Goal: Transaction & Acquisition: Purchase product/service

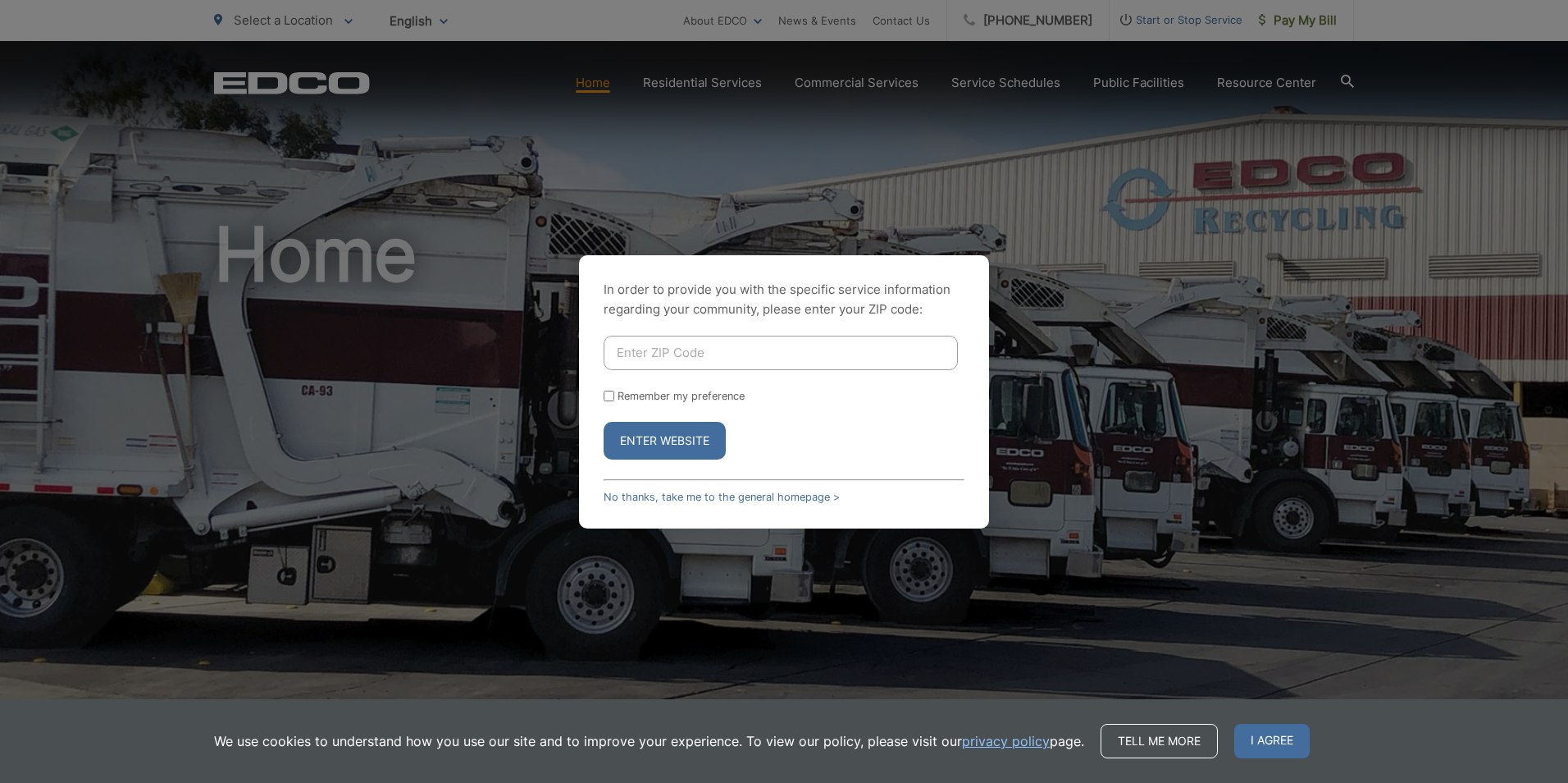
click at [655, 355] on input "Enter ZIP Code" at bounding box center [780, 352] width 354 height 34
click at [659, 293] on p "In order to provide you with the specific service information regarding your co…" at bounding box center [784, 299] width 361 height 39
click at [672, 500] on link "No thanks, take me to the general homepage >" at bounding box center [722, 496] width 236 height 12
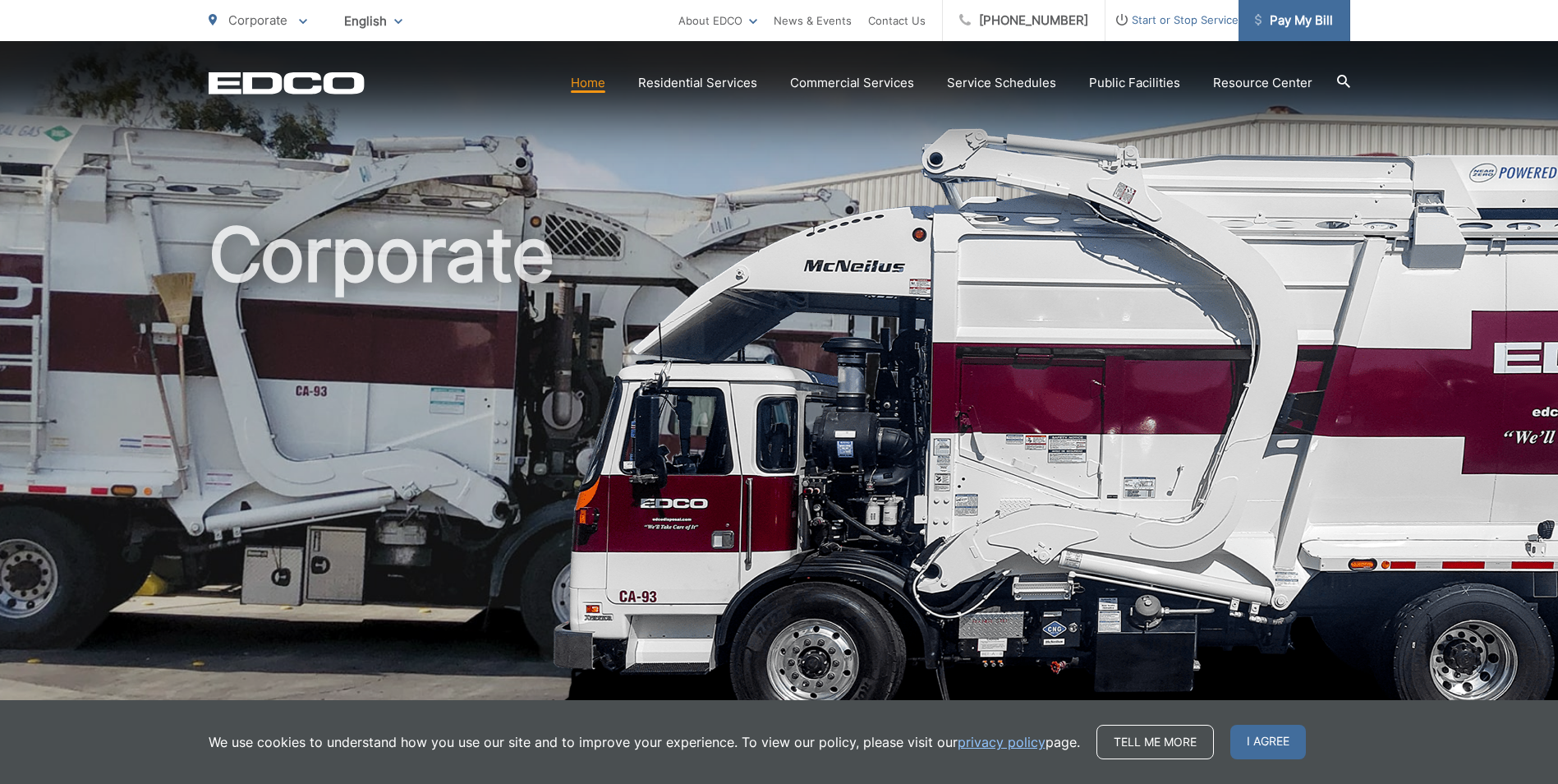
click at [1285, 25] on span "Pay My Bill" at bounding box center [1294, 21] width 78 height 20
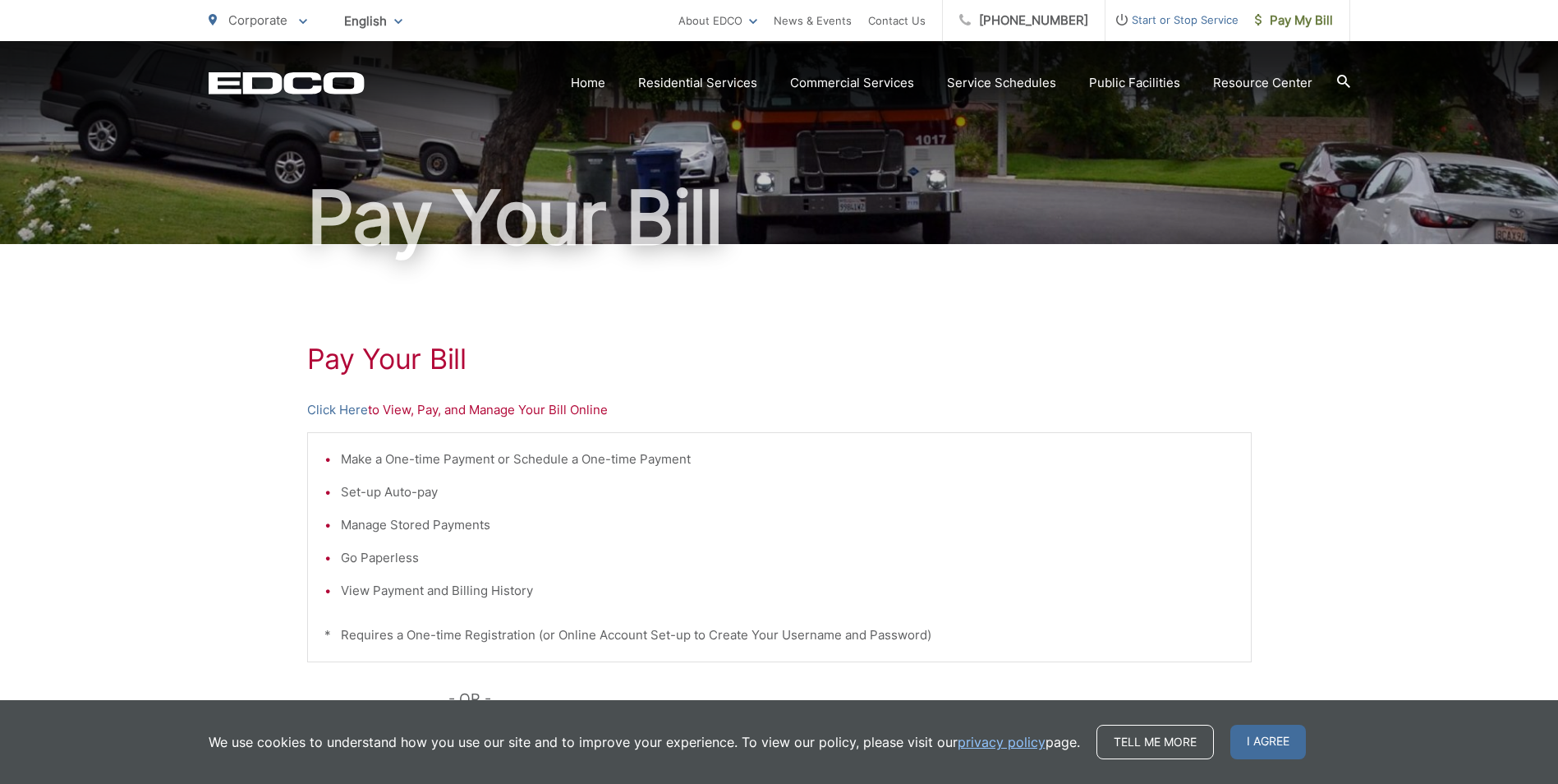
scroll to position [164, 0]
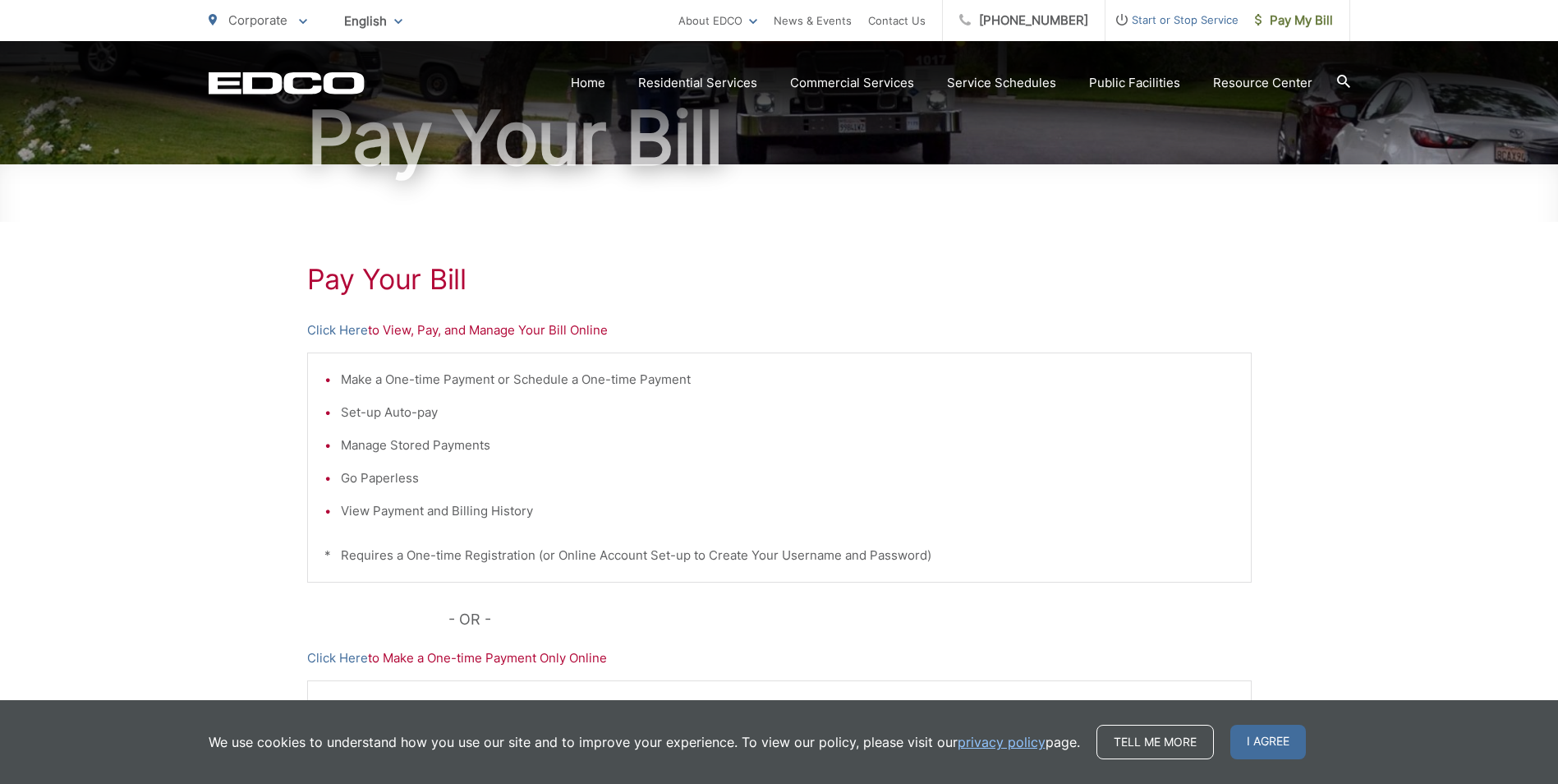
click at [414, 383] on li "Make a One-time Payment or Schedule a One-time Payment" at bounding box center [788, 379] width 894 height 20
click at [340, 335] on link "Click Here" at bounding box center [337, 330] width 61 height 20
click at [337, 333] on link "Click Here" at bounding box center [337, 330] width 61 height 20
